Goal: Information Seeking & Learning: Learn about a topic

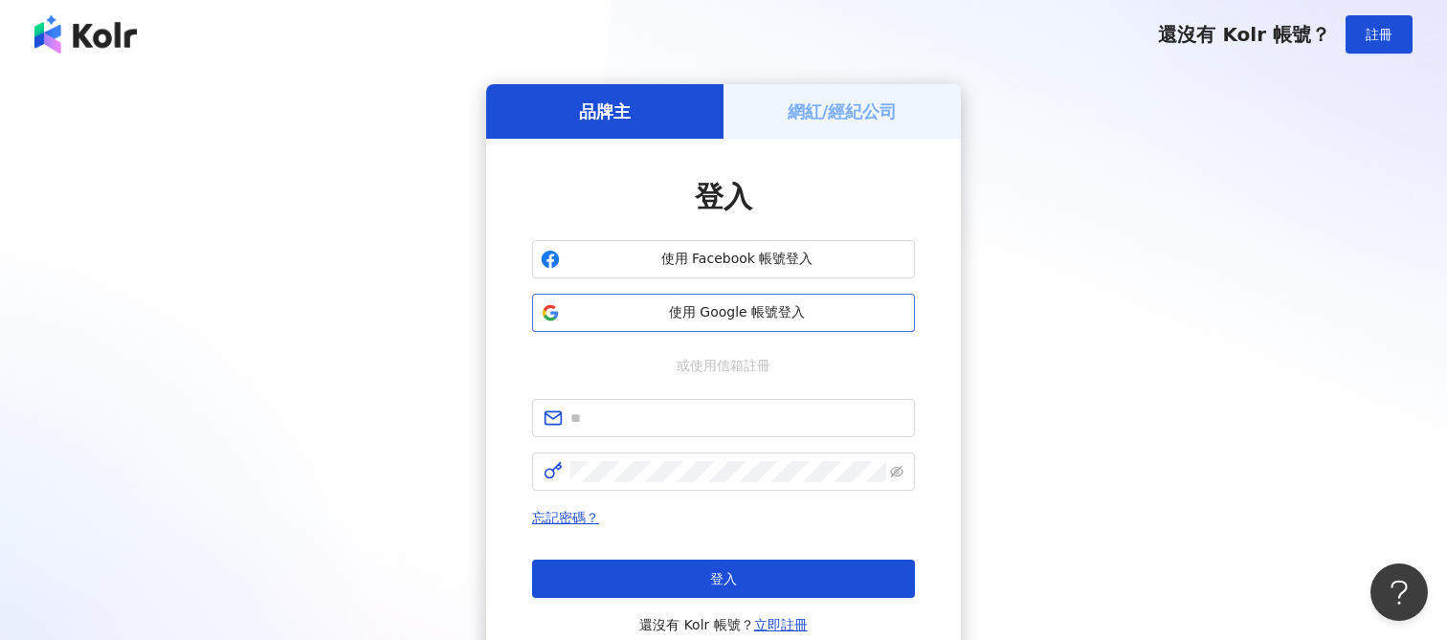
click at [713, 323] on button "使用 Google 帳號登入" at bounding box center [723, 313] width 383 height 38
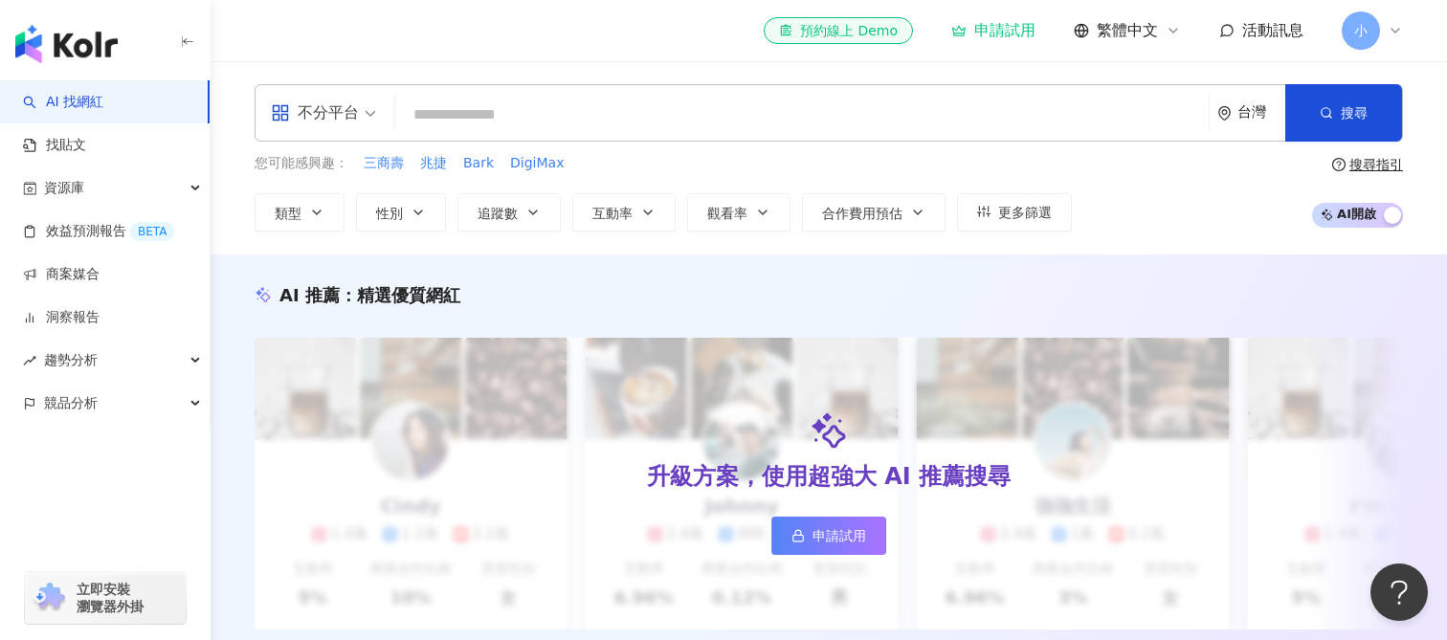
click at [514, 102] on input "search" at bounding box center [802, 115] width 798 height 36
paste input "******"
type input "******"
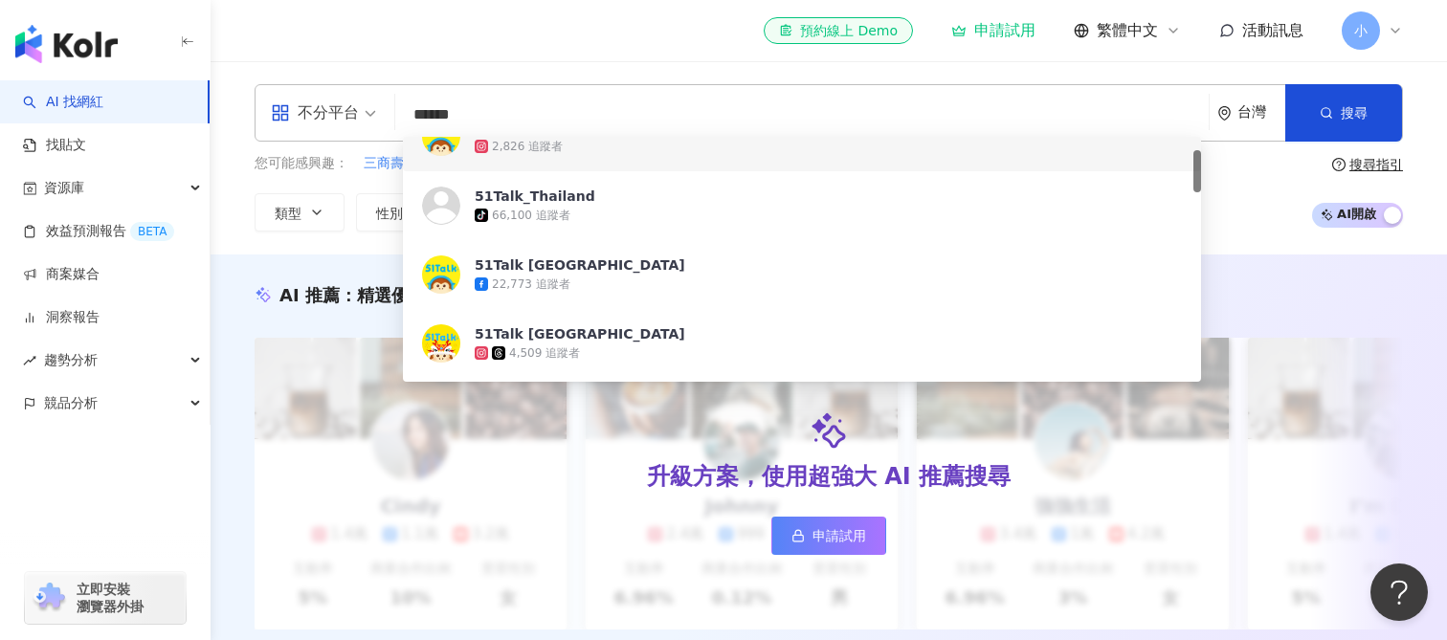
scroll to position [110, 0]
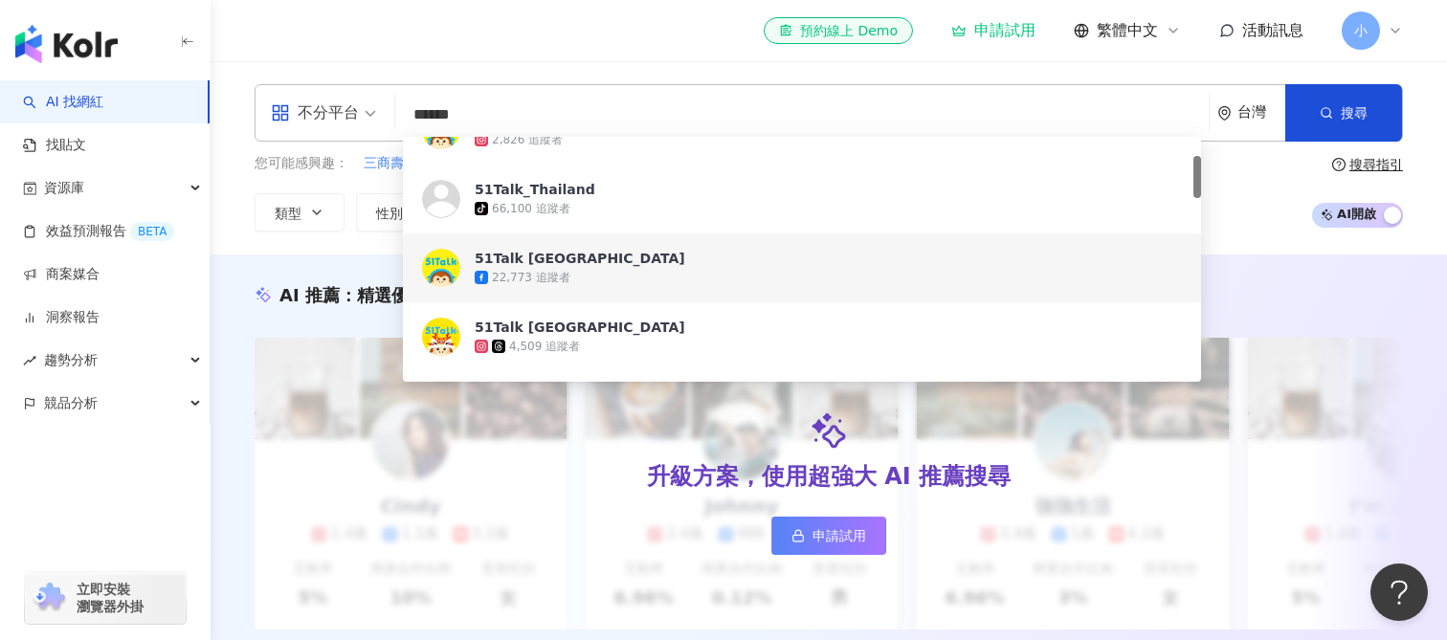
click at [600, 283] on div "22,773 追蹤者" at bounding box center [828, 277] width 707 height 19
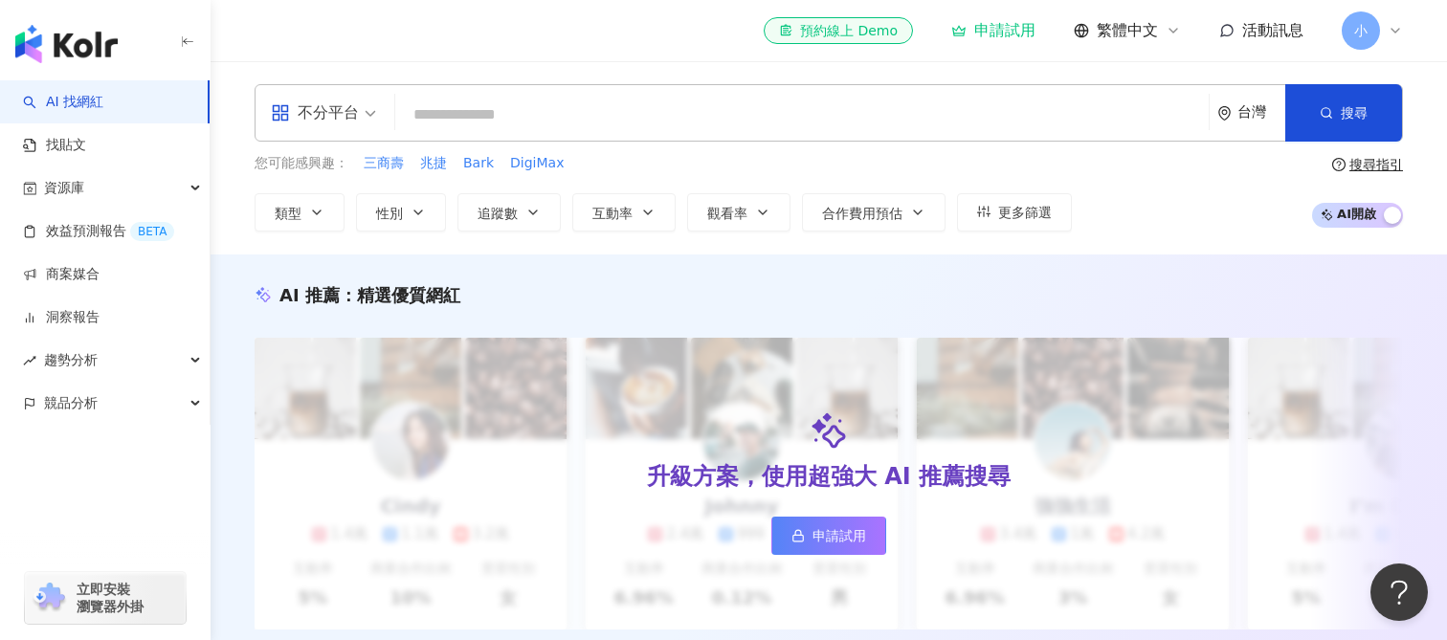
click at [682, 112] on input "search" at bounding box center [802, 115] width 798 height 36
paste input "******"
type input "******"
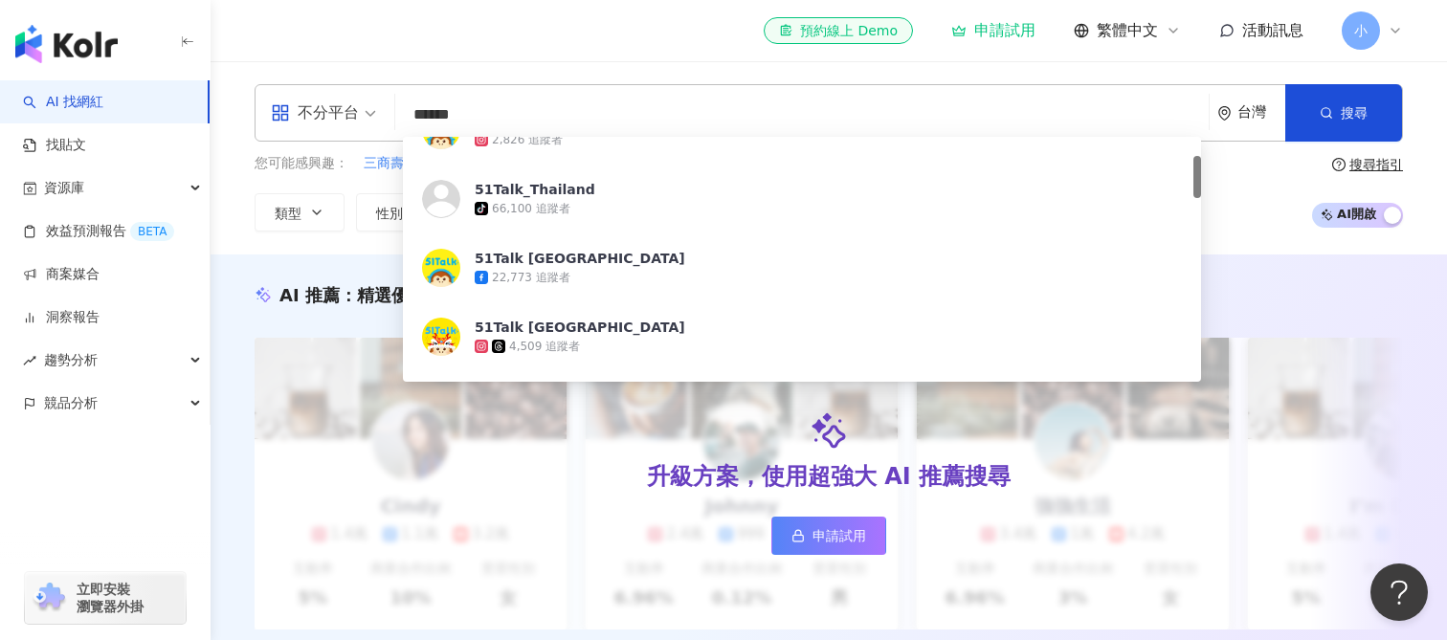
scroll to position [0, 0]
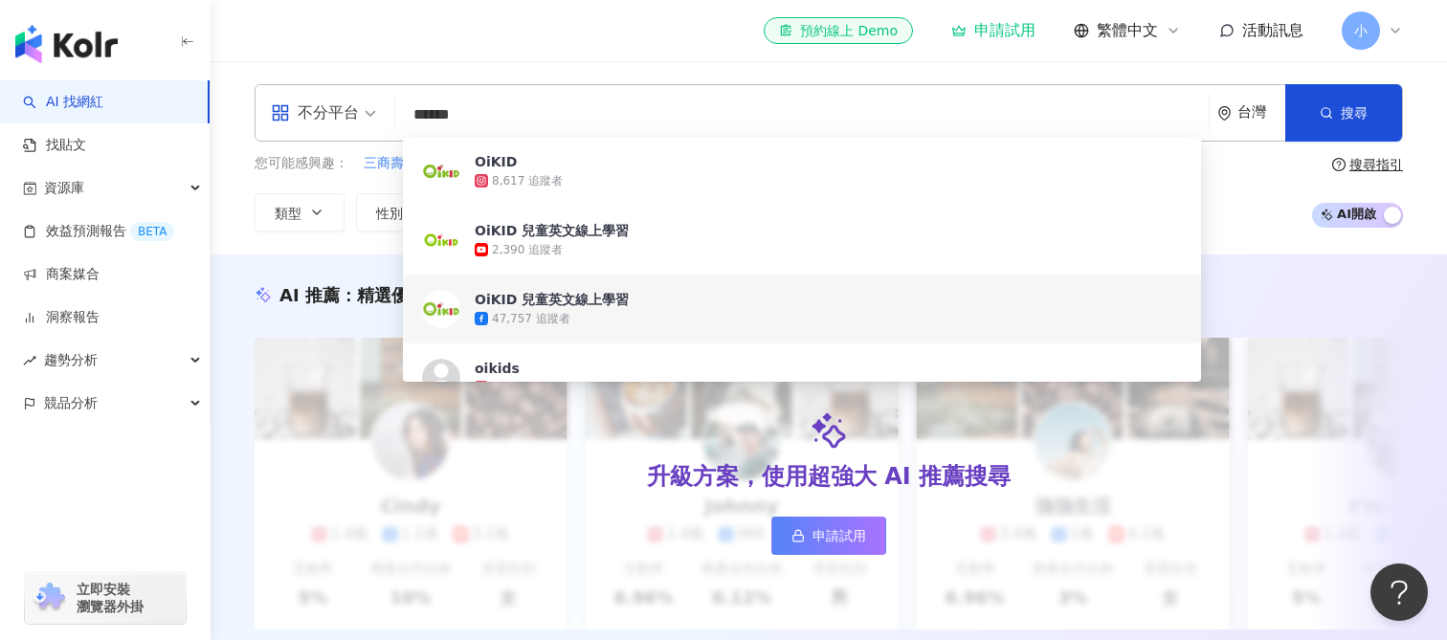
click at [678, 310] on div "47,757 追蹤者" at bounding box center [828, 318] width 707 height 19
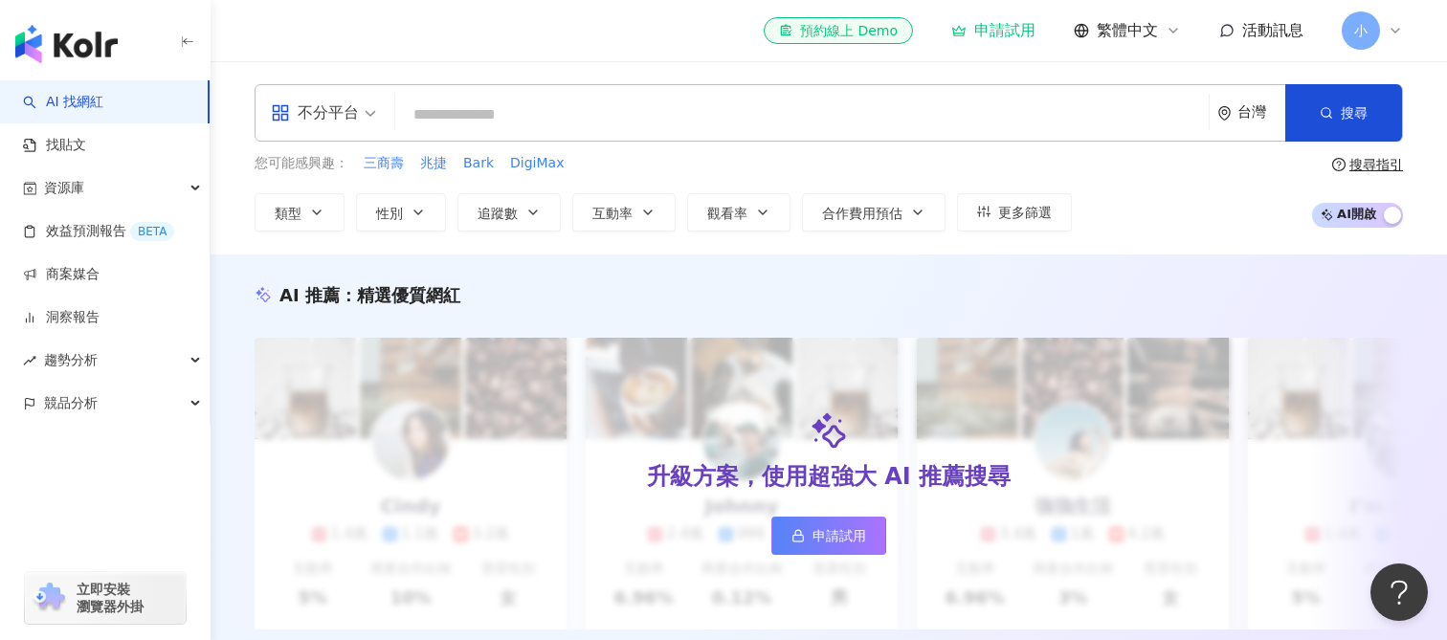
click at [533, 135] on div "不分平台 台灣 搜尋 fe6fc53b-e30a-4a0c-a2f7-fadb6a83a686 OiKID 8,617 追蹤者 OiKID 兒童英文線上學習 …" at bounding box center [829, 112] width 1149 height 57
click at [500, 117] on input "search" at bounding box center [802, 115] width 798 height 36
paste input "********"
type input "********"
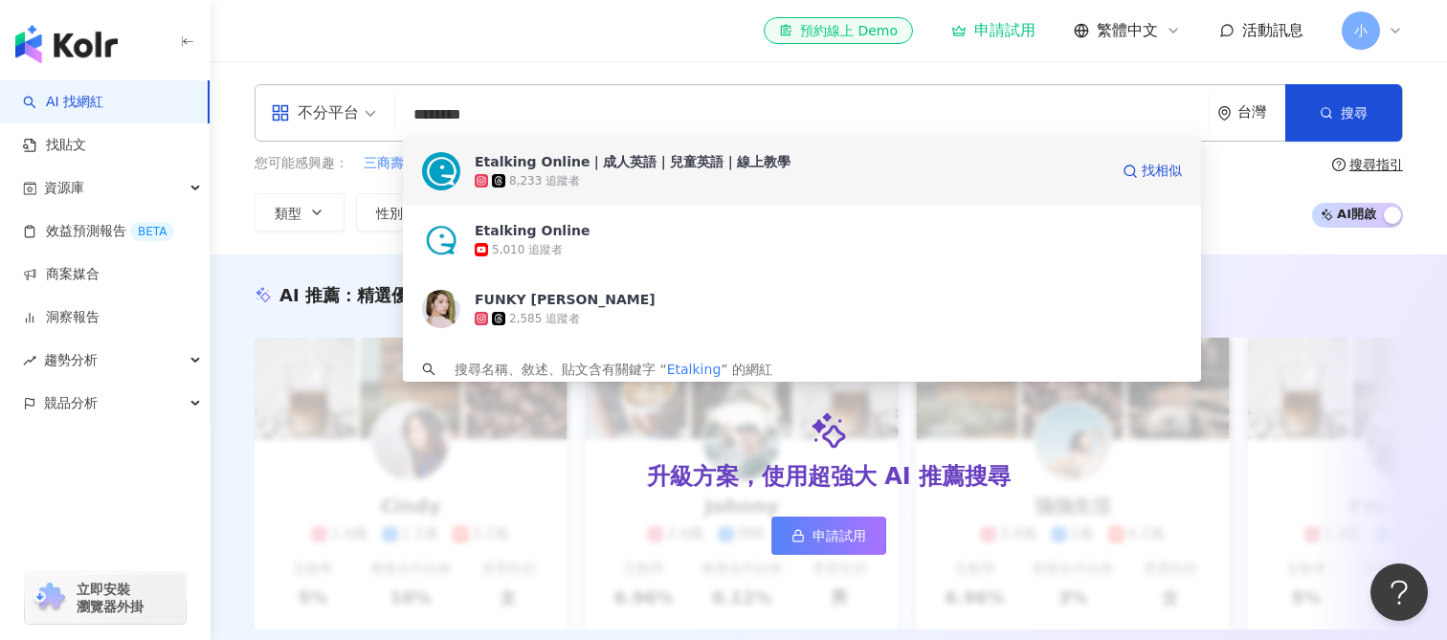
click at [614, 168] on div "Etalking Online｜成人英語｜兒童英語｜線上教學" at bounding box center [633, 161] width 316 height 19
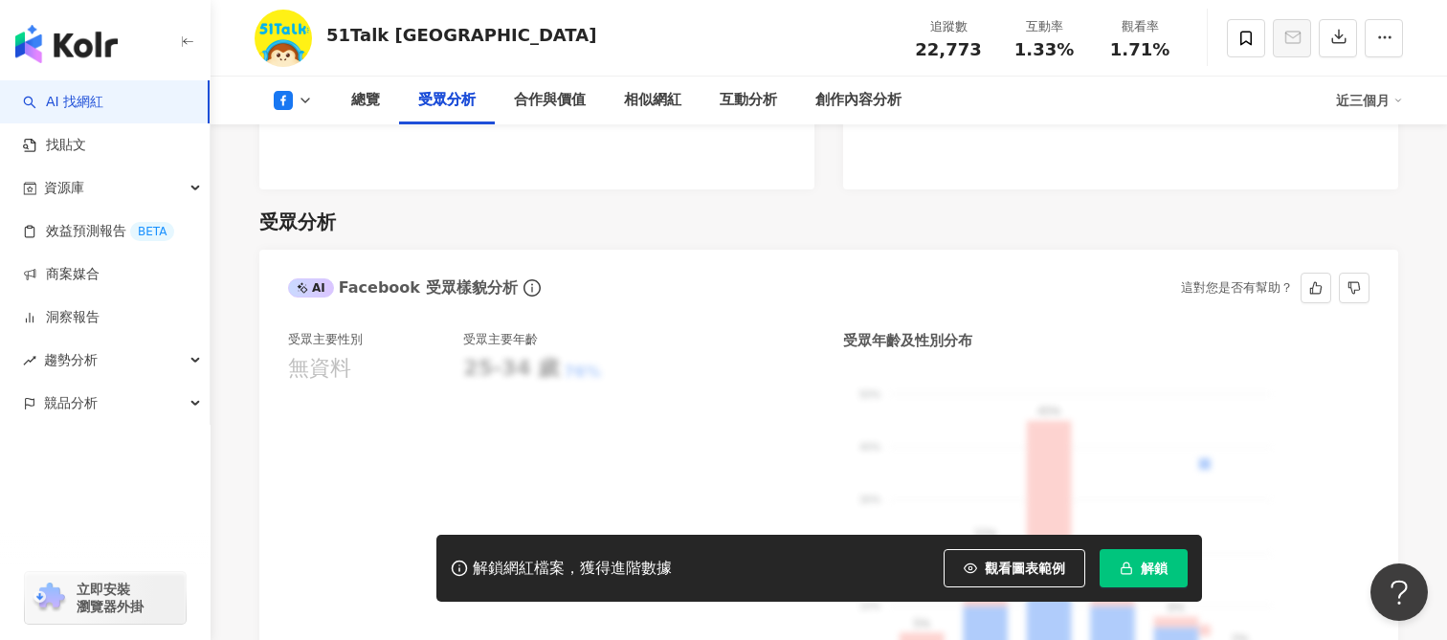
scroll to position [1604, 0]
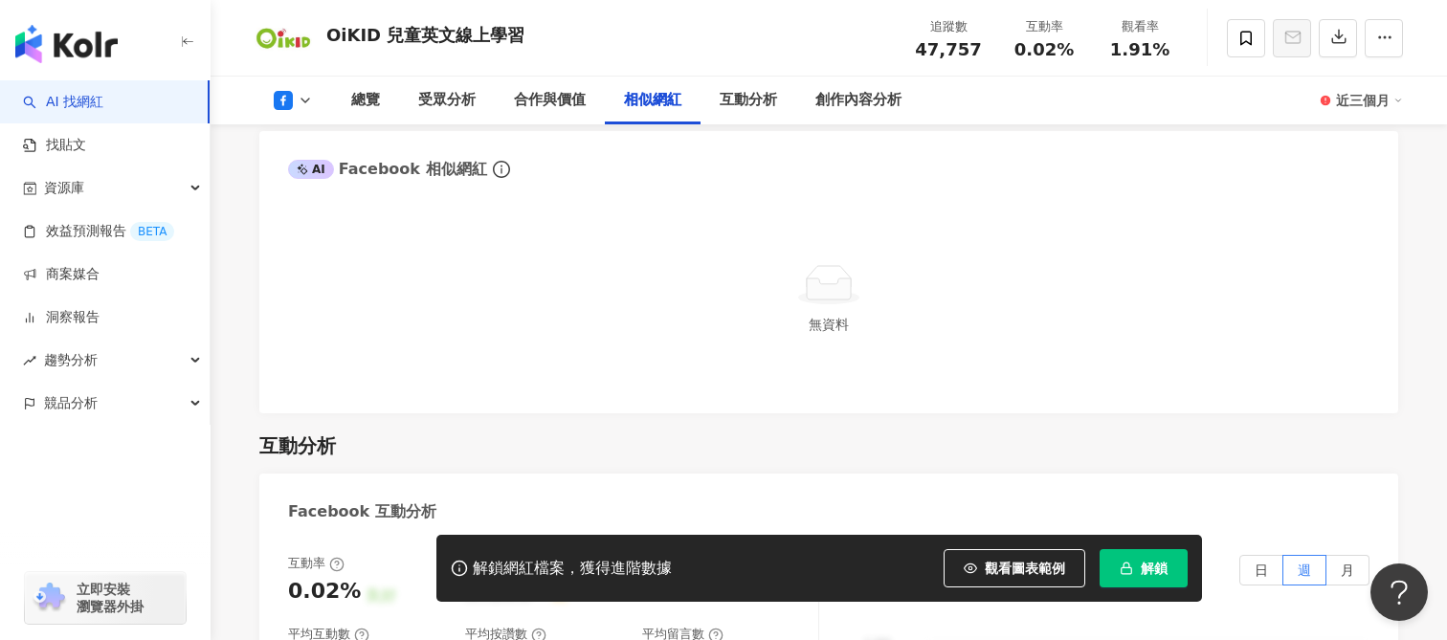
scroll to position [2788, 0]
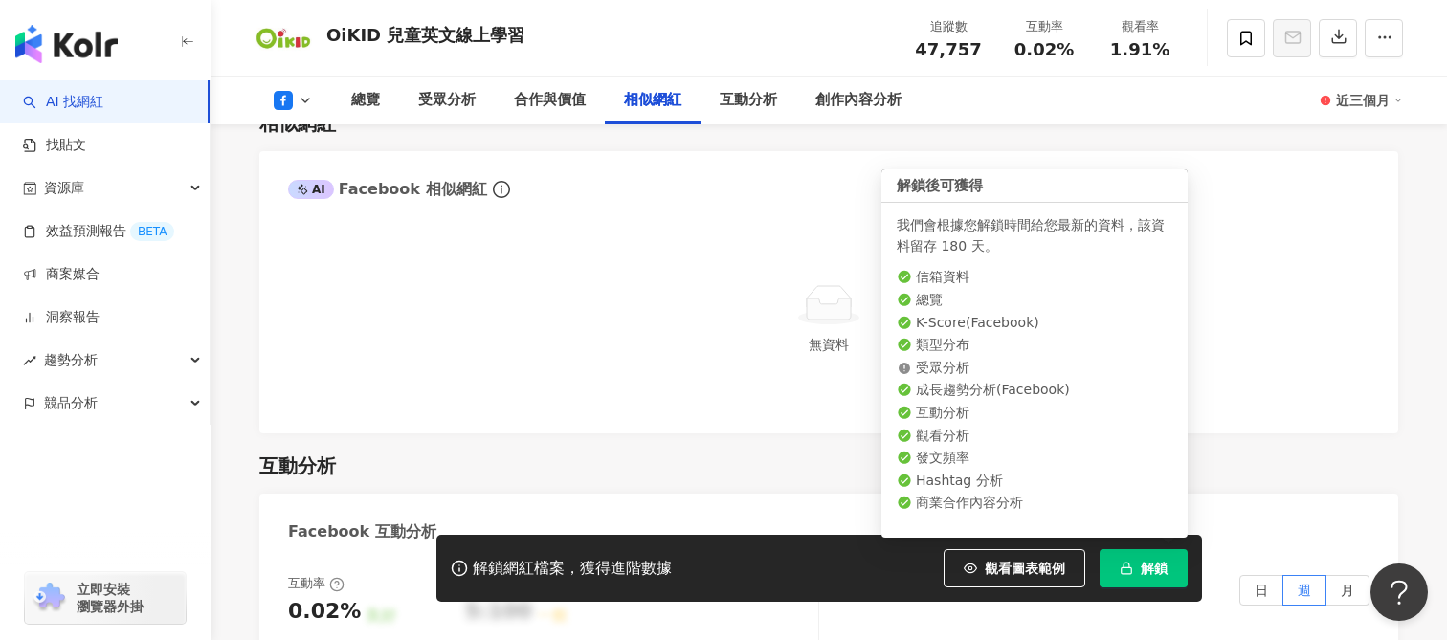
click at [1154, 567] on span "解鎖" at bounding box center [1154, 568] width 27 height 15
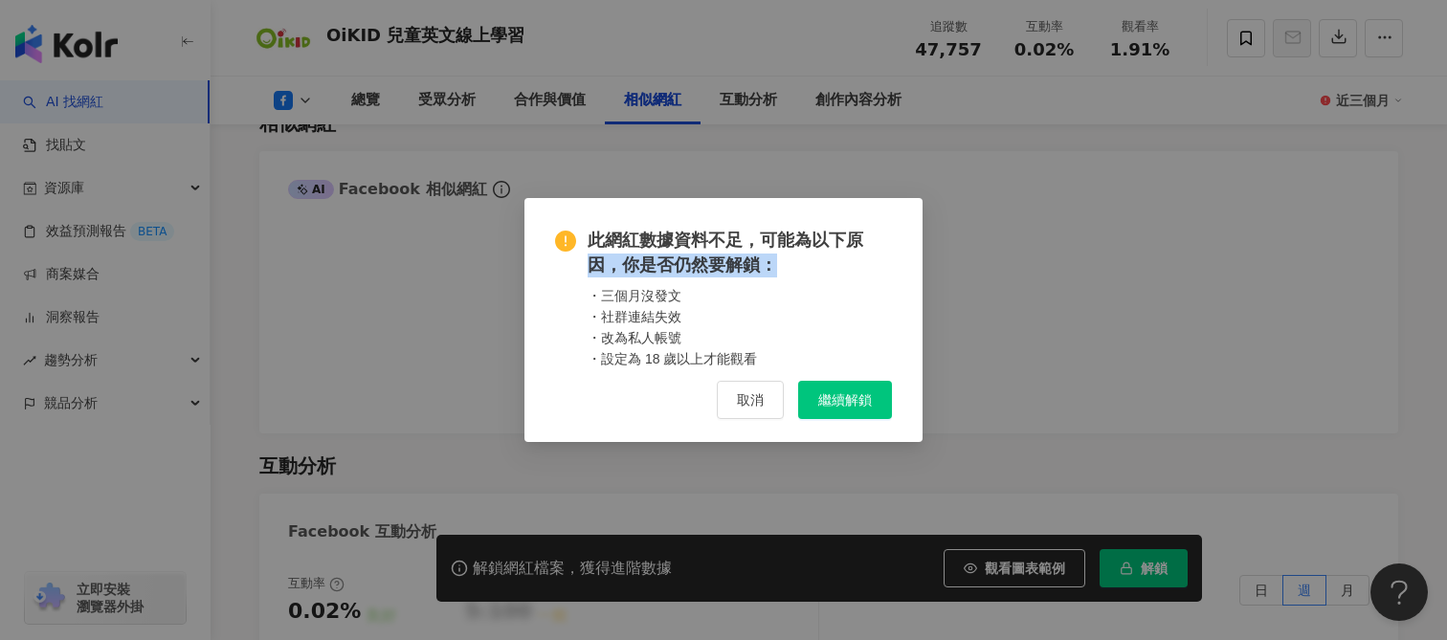
drag, startPoint x: 594, startPoint y: 271, endPoint x: 818, endPoint y: 271, distance: 223.1
click at [814, 271] on span "此網紅數據資料不足，可能為以下原因，你是否仍然要解鎖：" at bounding box center [740, 253] width 304 height 48
click at [818, 271] on span "此網紅數據資料不足，可能為以下原因，你是否仍然要解鎖：" at bounding box center [740, 253] width 304 height 48
drag, startPoint x: 614, startPoint y: 309, endPoint x: 669, endPoint y: 348, distance: 67.4
click at [664, 344] on div "・三個月沒發文 ・社群連結失效 ・改為私人帳號 ・設定為 18 歲以上才能觀看" at bounding box center [740, 327] width 304 height 84
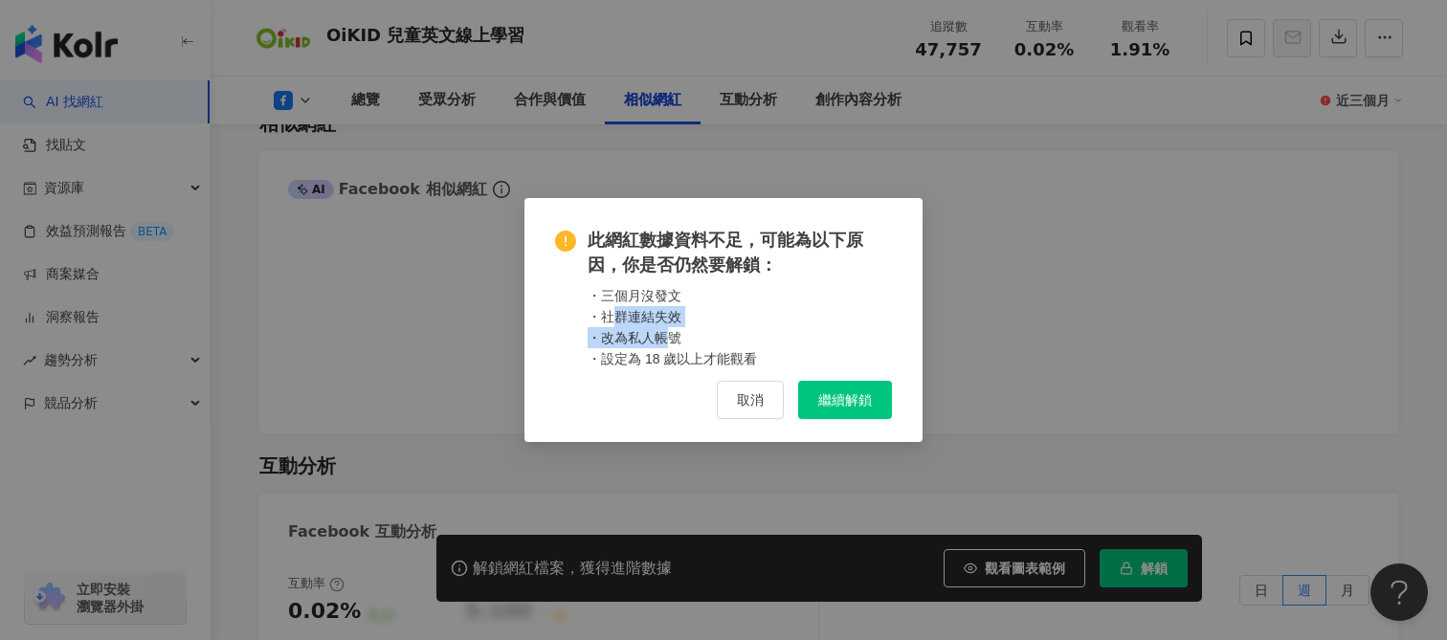
click at [669, 348] on div "・三個月沒發文 ・社群連結失效 ・改為私人帳號 ・設定為 18 歲以上才能觀看" at bounding box center [740, 327] width 304 height 84
click at [753, 401] on span "取消" at bounding box center [750, 400] width 27 height 15
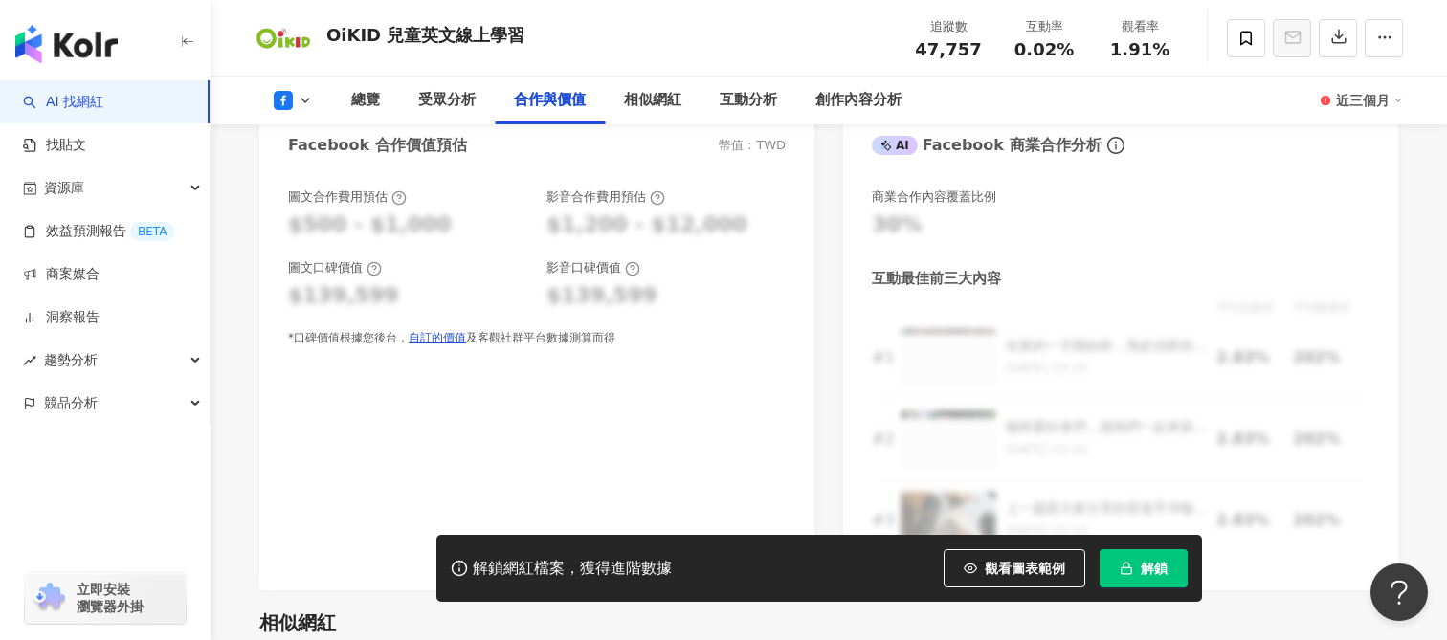
scroll to position [2194, 0]
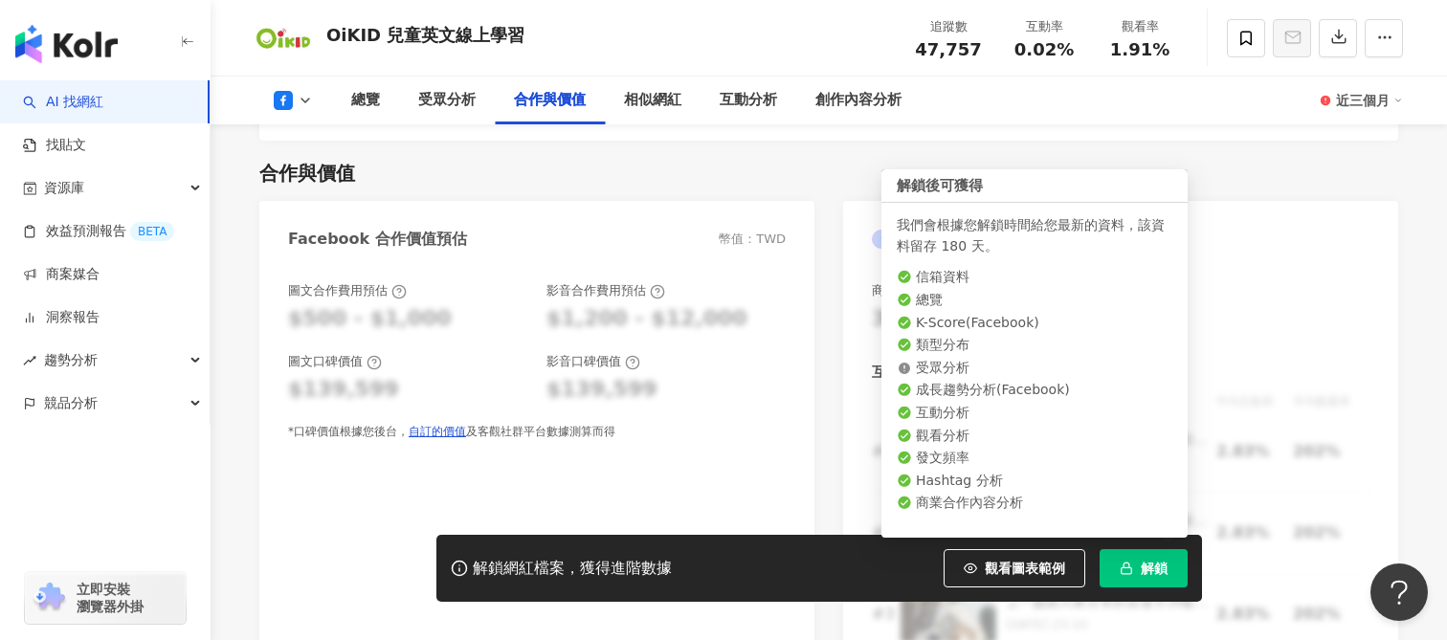
click at [1149, 572] on span "解鎖" at bounding box center [1154, 568] width 27 height 15
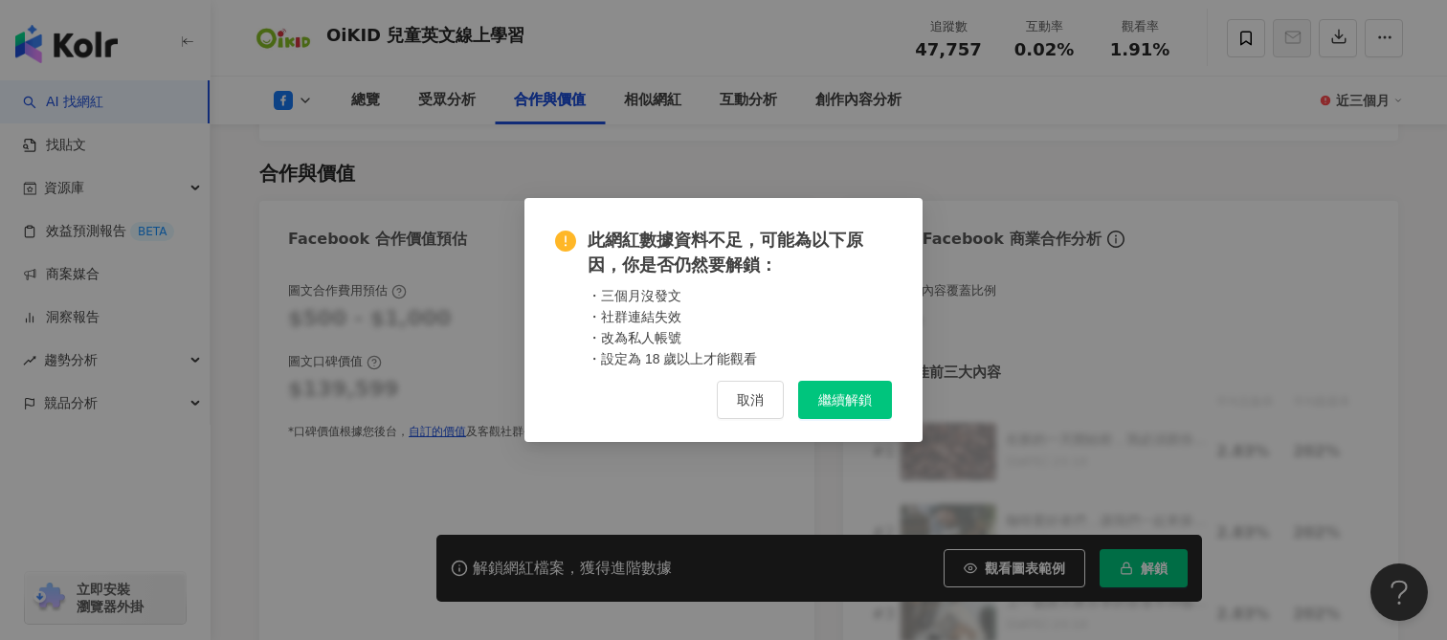
click at [875, 385] on button "繼續解鎖" at bounding box center [845, 400] width 94 height 38
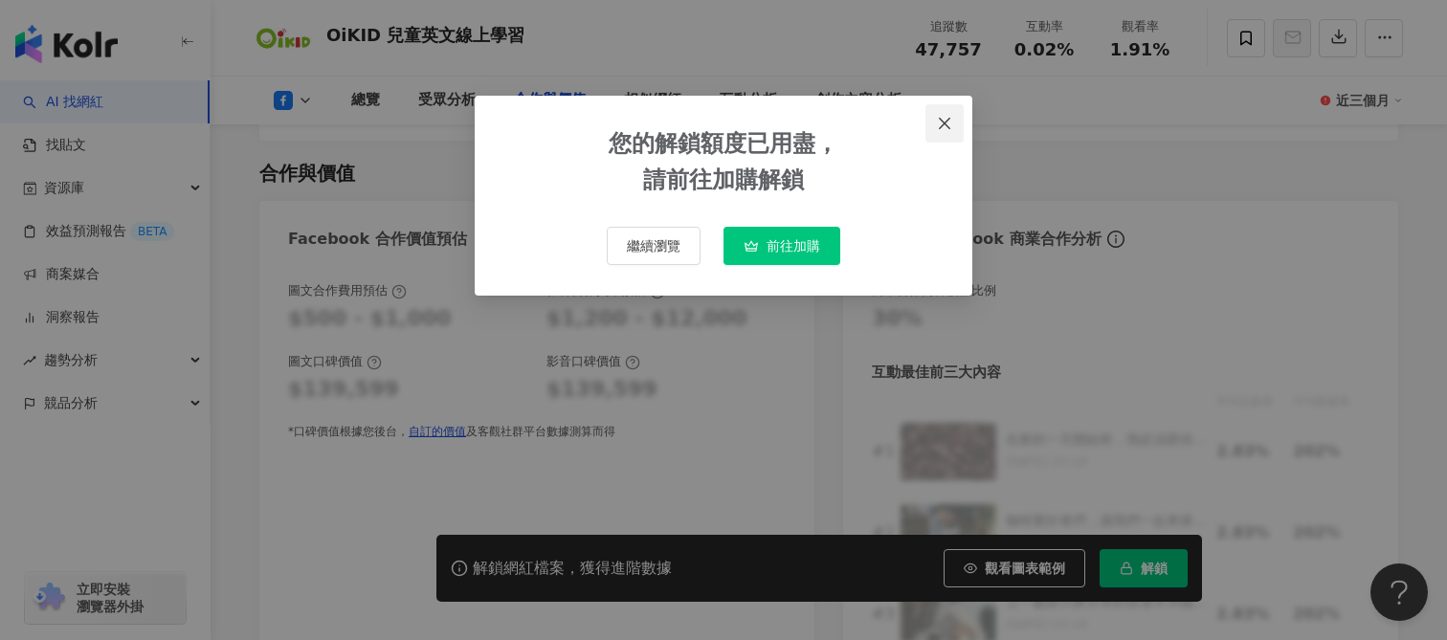
click at [940, 123] on icon "close" at bounding box center [944, 123] width 15 height 15
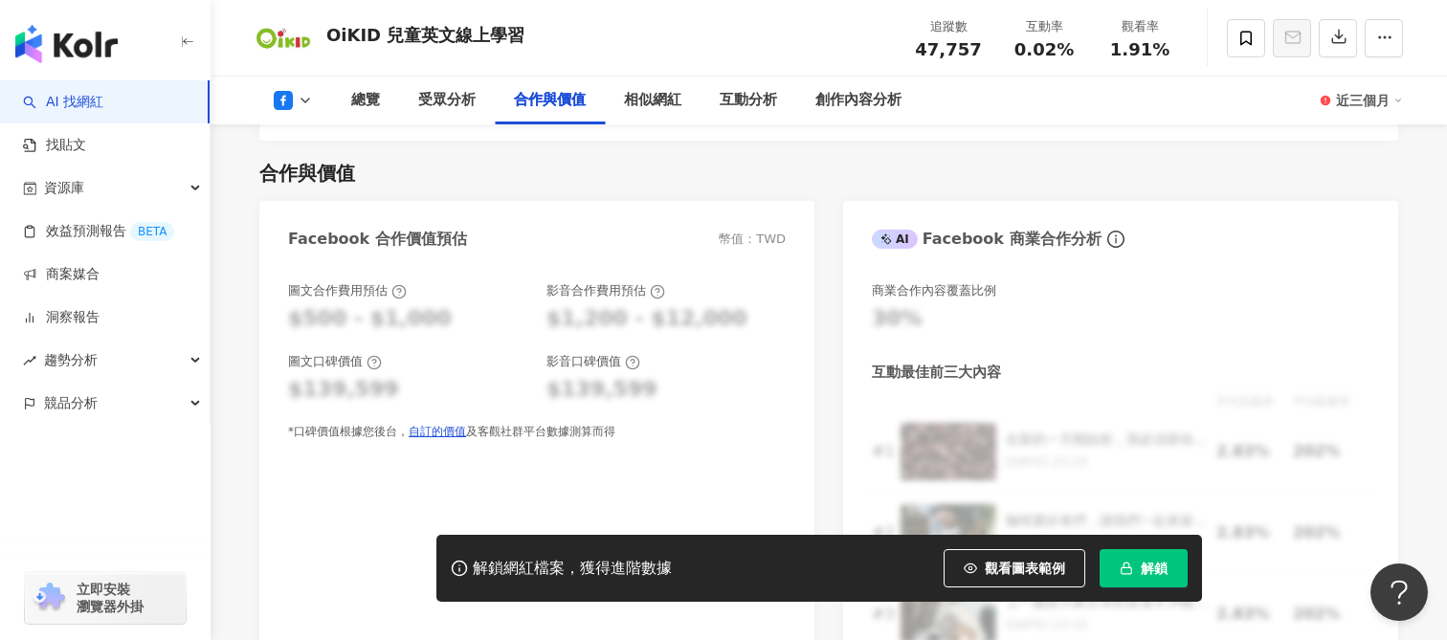
click at [839, 311] on div "Facebook 合作價值預估 幣值：TWD 圖文合作費用預估 $500 - $1,000 影音合作費用預估 $1,200 - $12,000 圖文口碑價值 …" at bounding box center [828, 442] width 1139 height 483
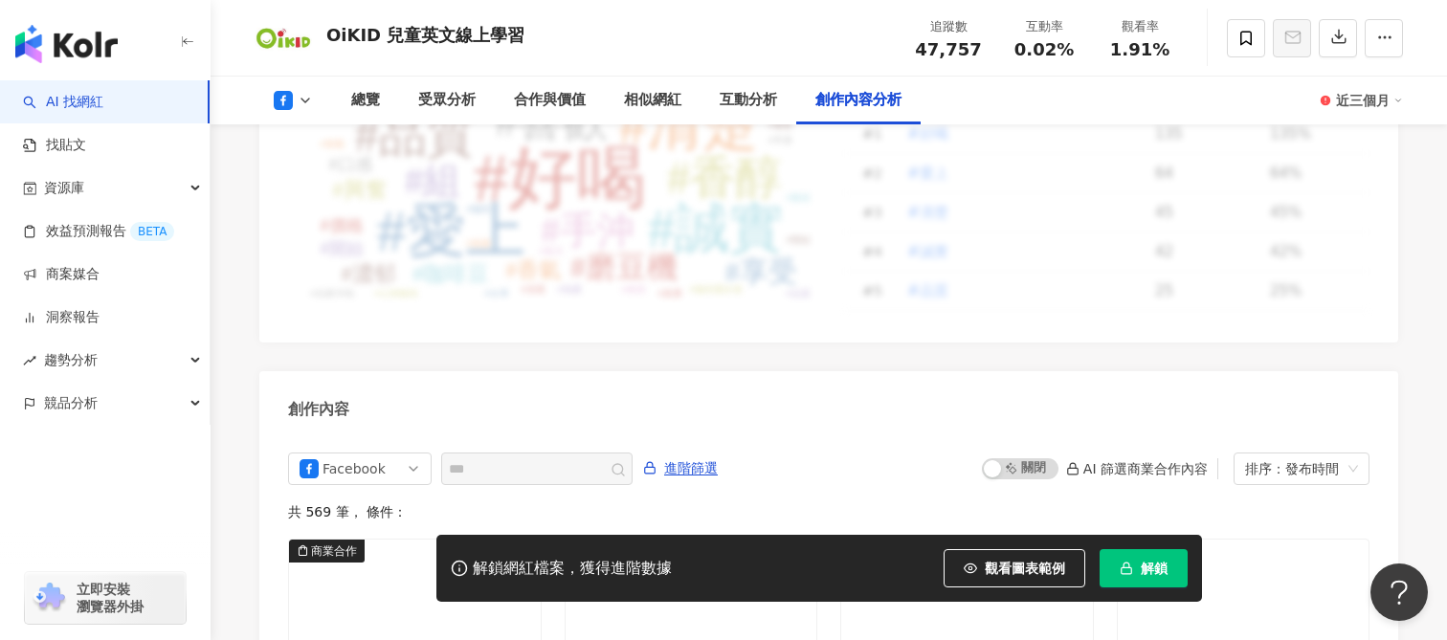
scroll to position [4654, 0]
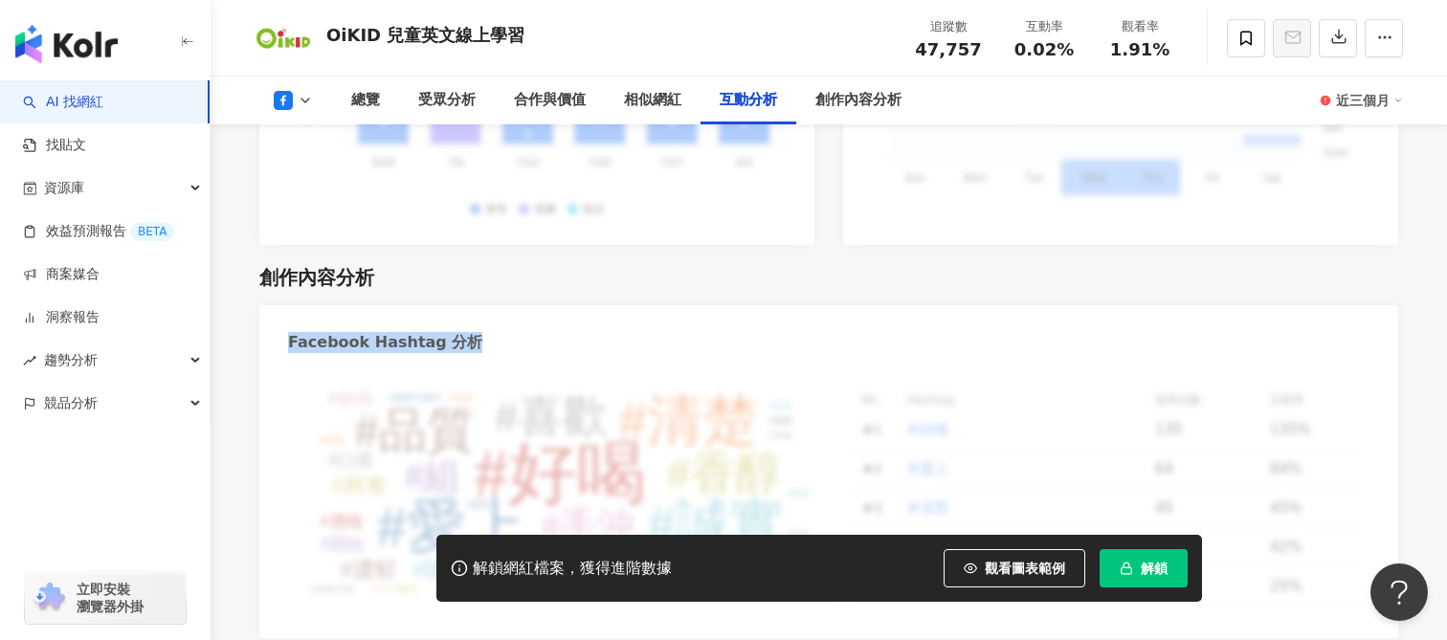
drag, startPoint x: 291, startPoint y: 315, endPoint x: 464, endPoint y: 316, distance: 173.3
click at [464, 316] on div "Facebook Hashtag 分析" at bounding box center [828, 336] width 1139 height 62
copy div "Facebook Hashtag 分析"
drag, startPoint x: 325, startPoint y: 40, endPoint x: 379, endPoint y: 40, distance: 53.6
click at [379, 40] on div "OiKID 兒童英文線上學習 追蹤數 47,757 互動率 0.02% 觀看率 1.91%" at bounding box center [828, 38] width 1225 height 76
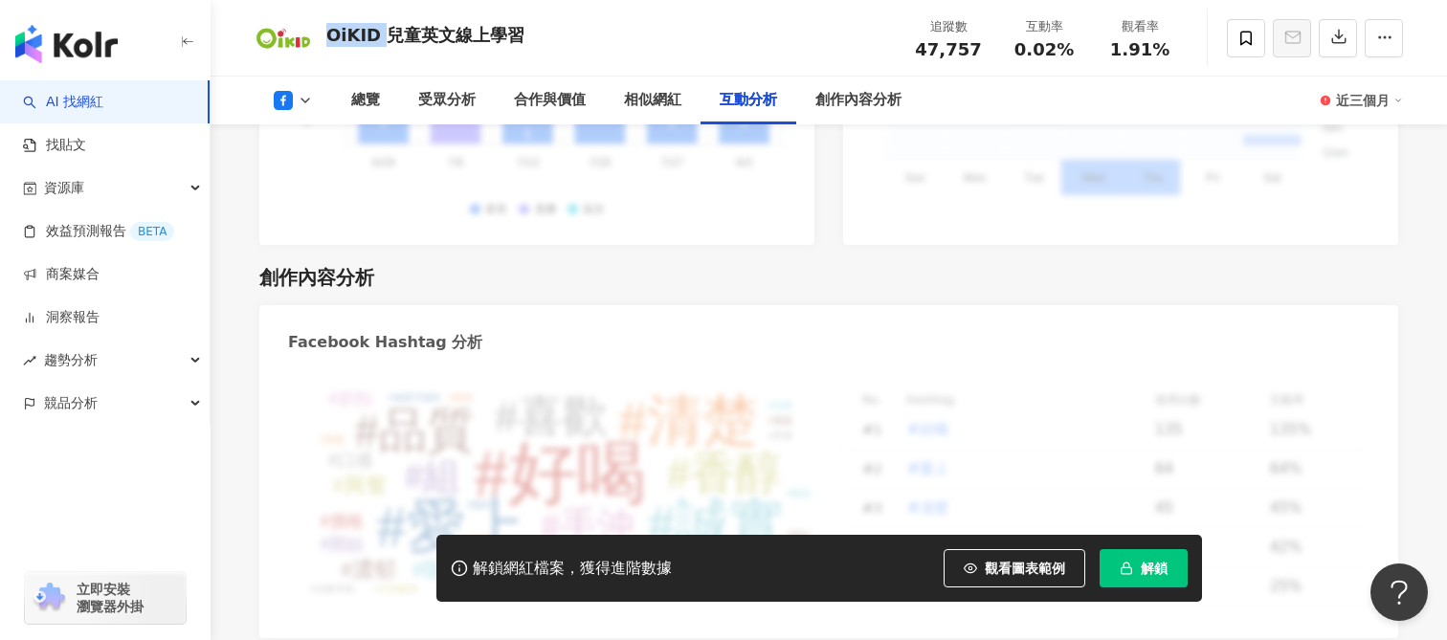
copy div "OiKID"
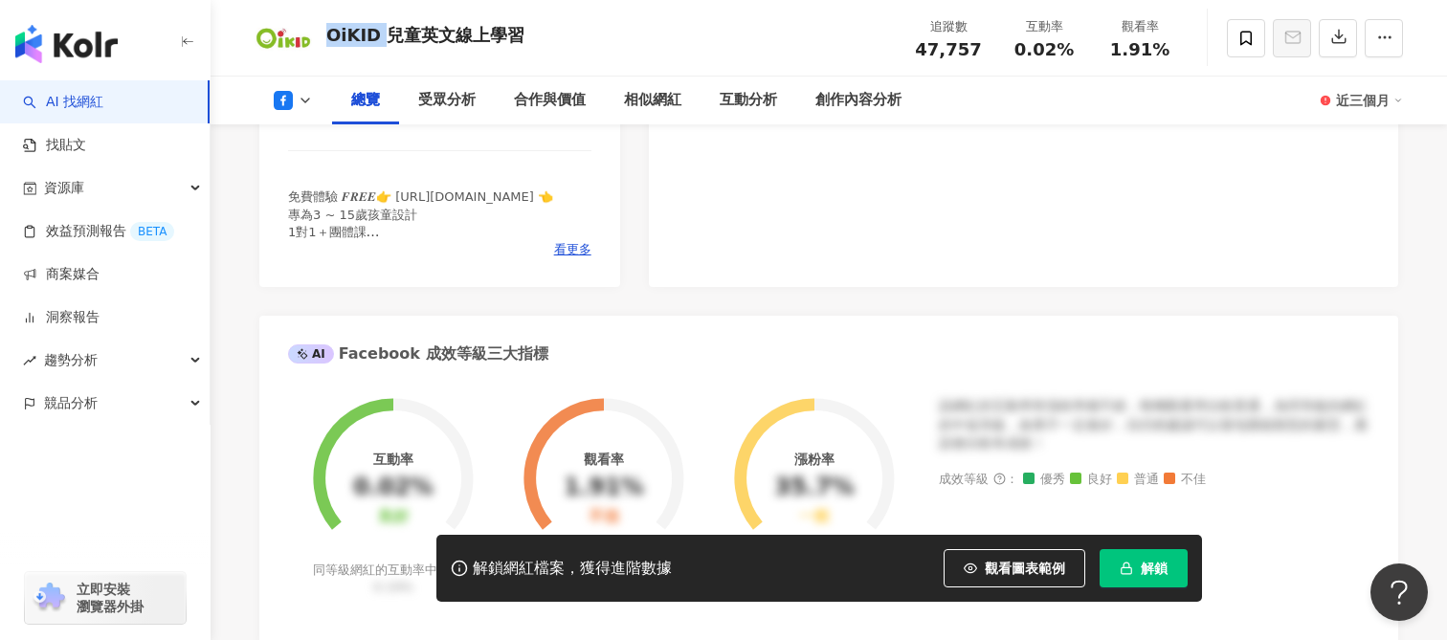
scroll to position [0, 0]
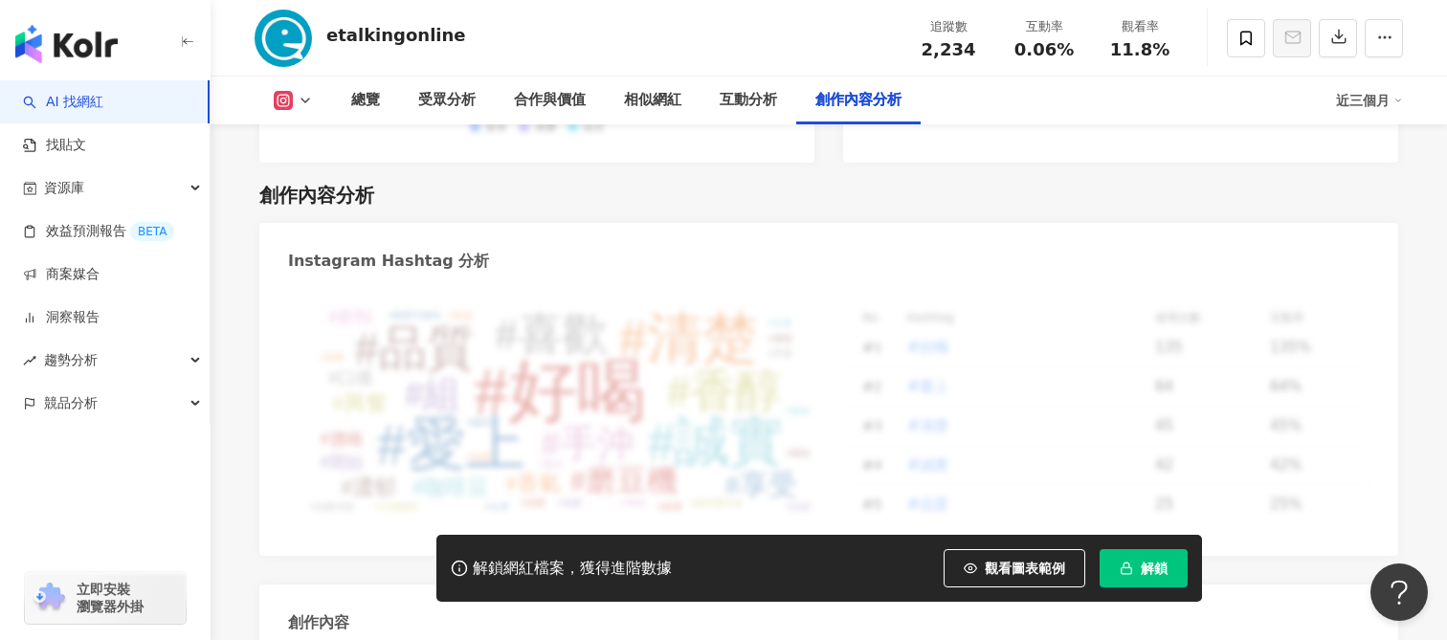
scroll to position [5400, 0]
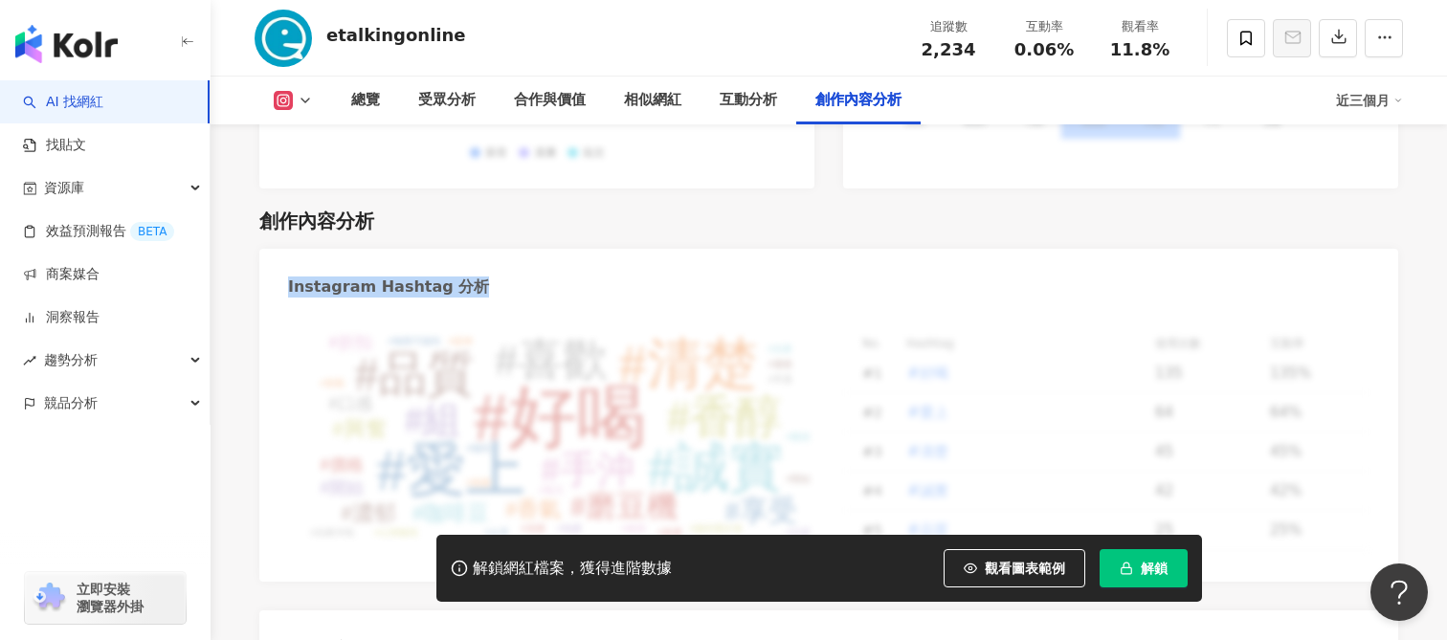
drag, startPoint x: 288, startPoint y: 263, endPoint x: 464, endPoint y: 267, distance: 176.2
click at [464, 267] on div "Instagram Hashtag 分析" at bounding box center [828, 280] width 1139 height 62
copy div "Instagram Hashtag 分析"
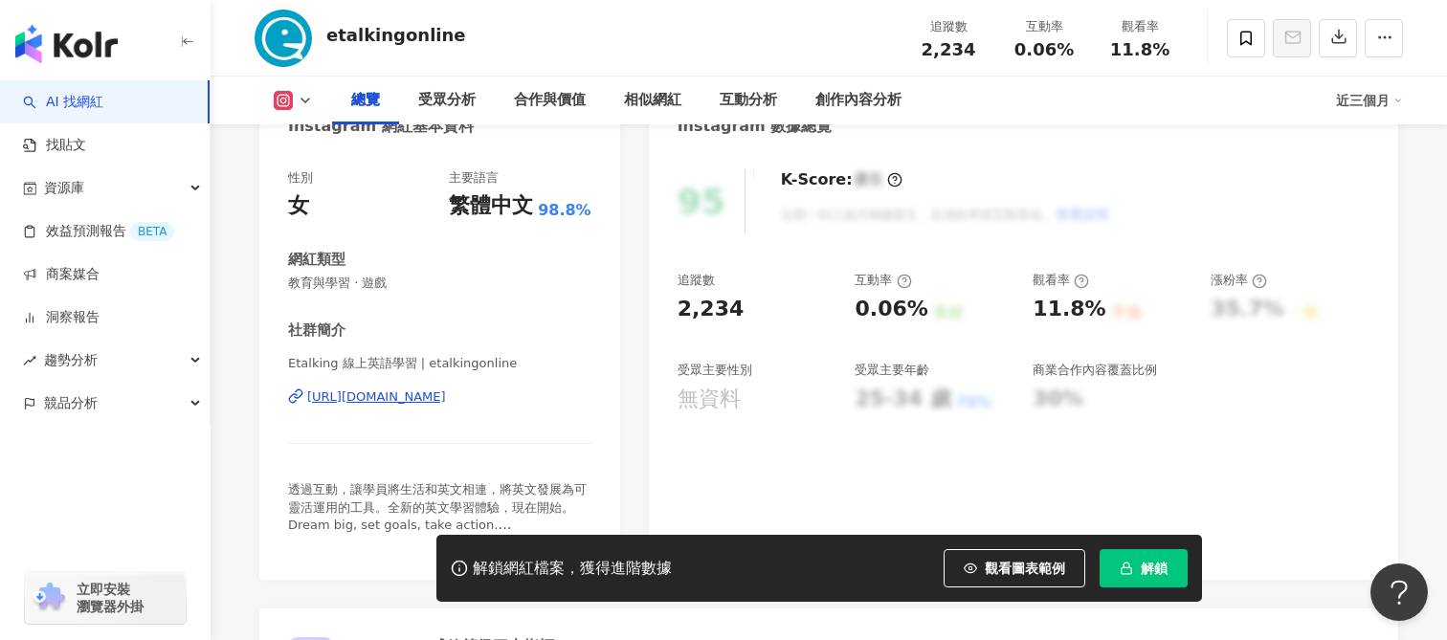
scroll to position [251, 0]
